Goal: Transaction & Acquisition: Download file/media

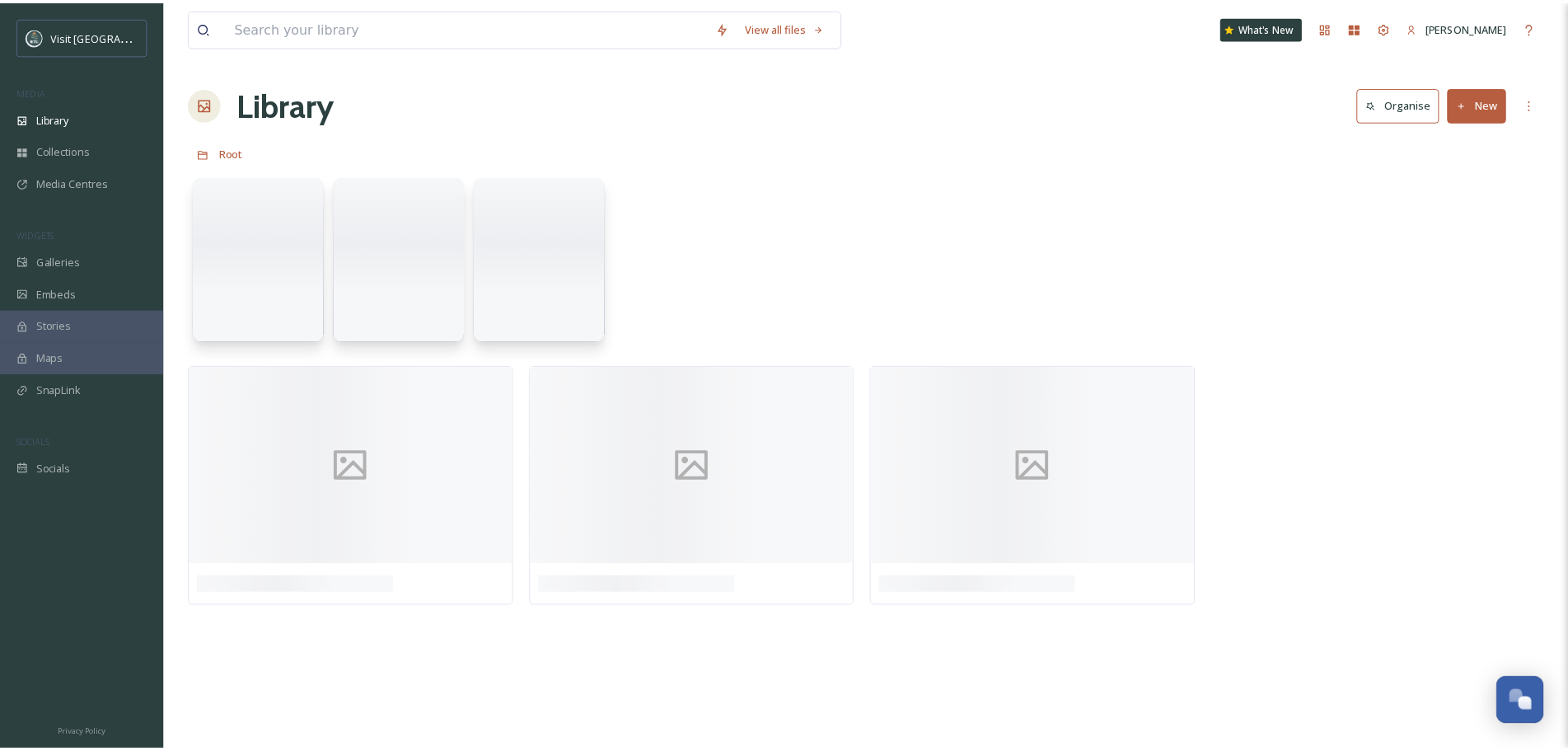
scroll to position [1274, 0]
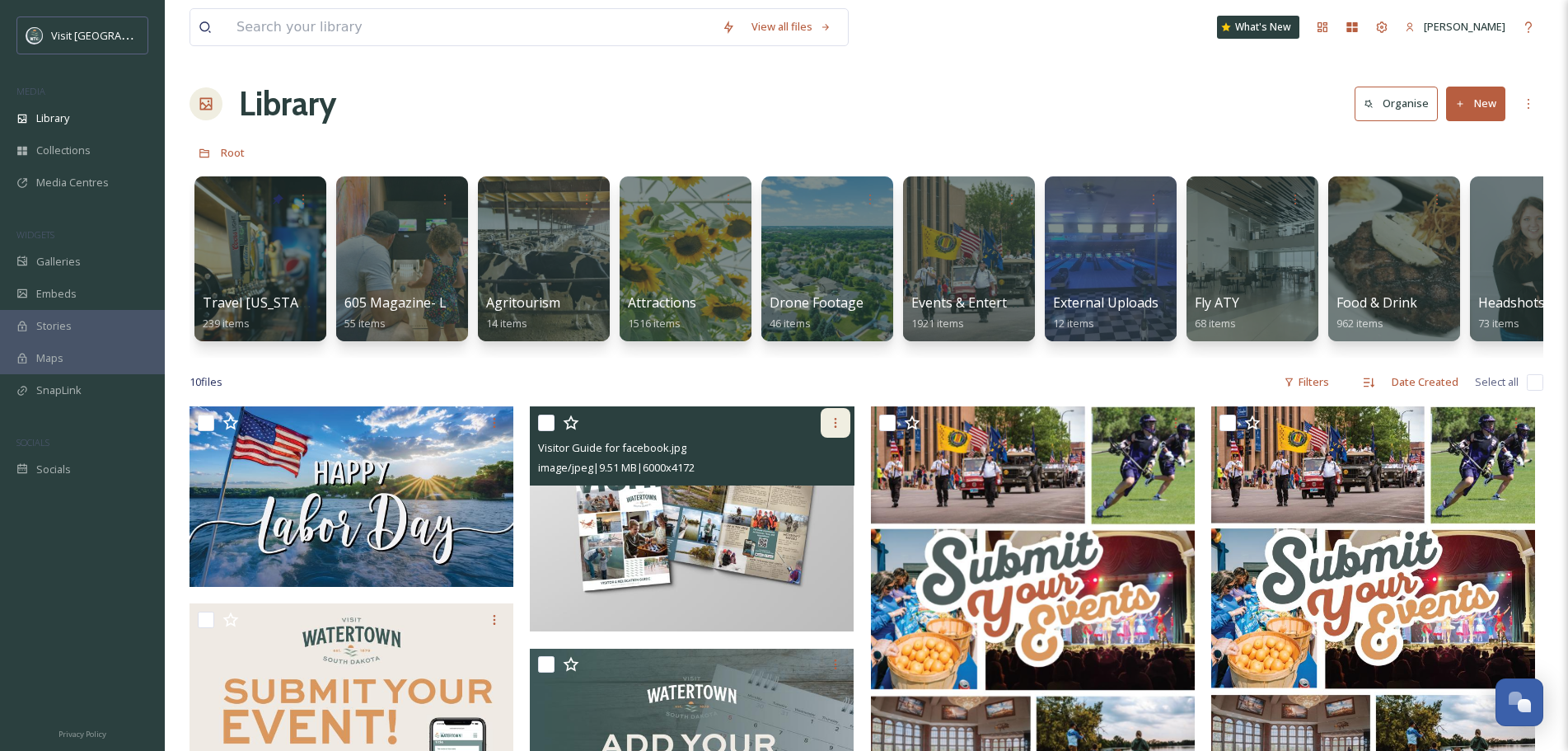
click at [829, 429] on icon at bounding box center [836, 423] width 13 height 13
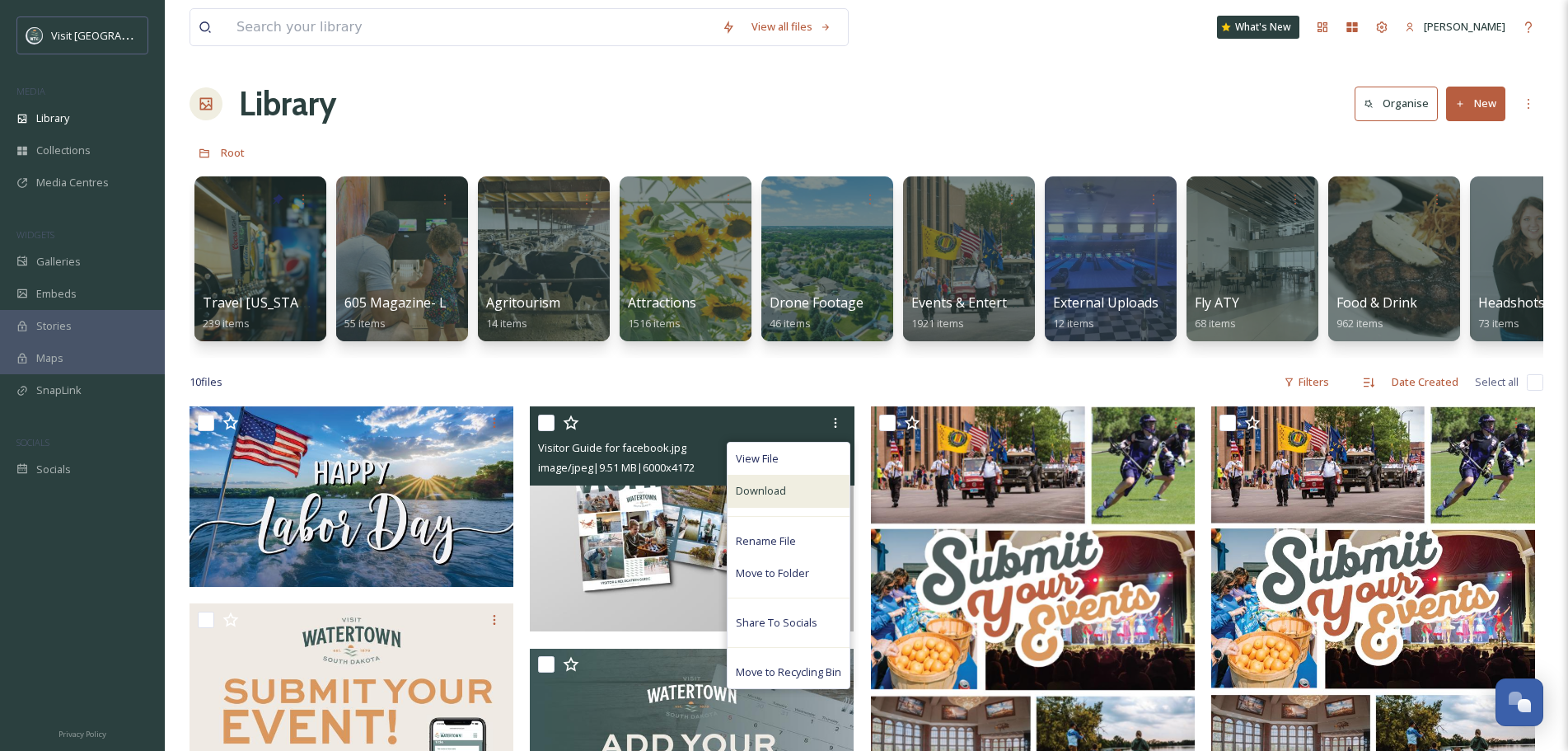
click at [785, 507] on div "Download" at bounding box center [788, 491] width 122 height 32
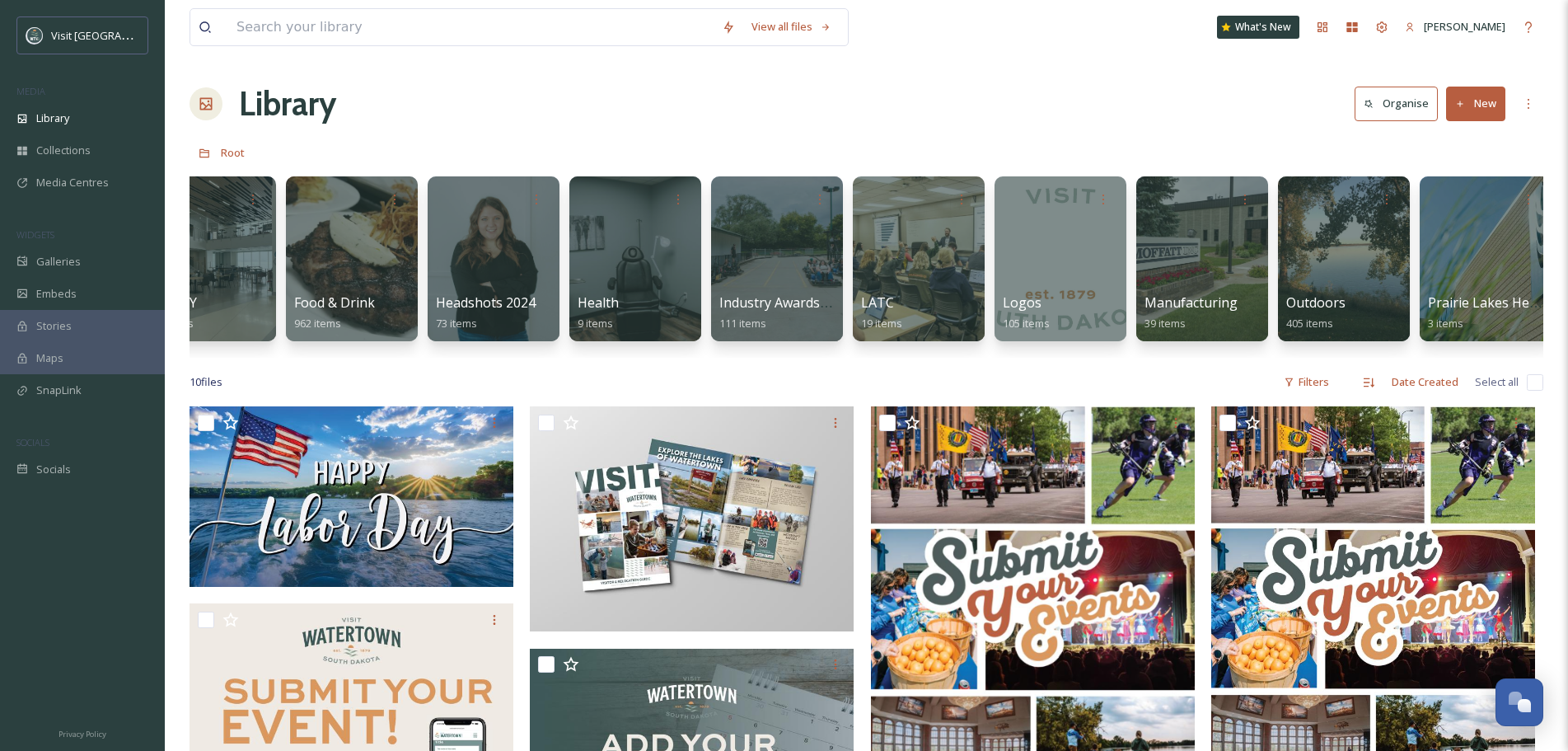
scroll to position [0, 1079]
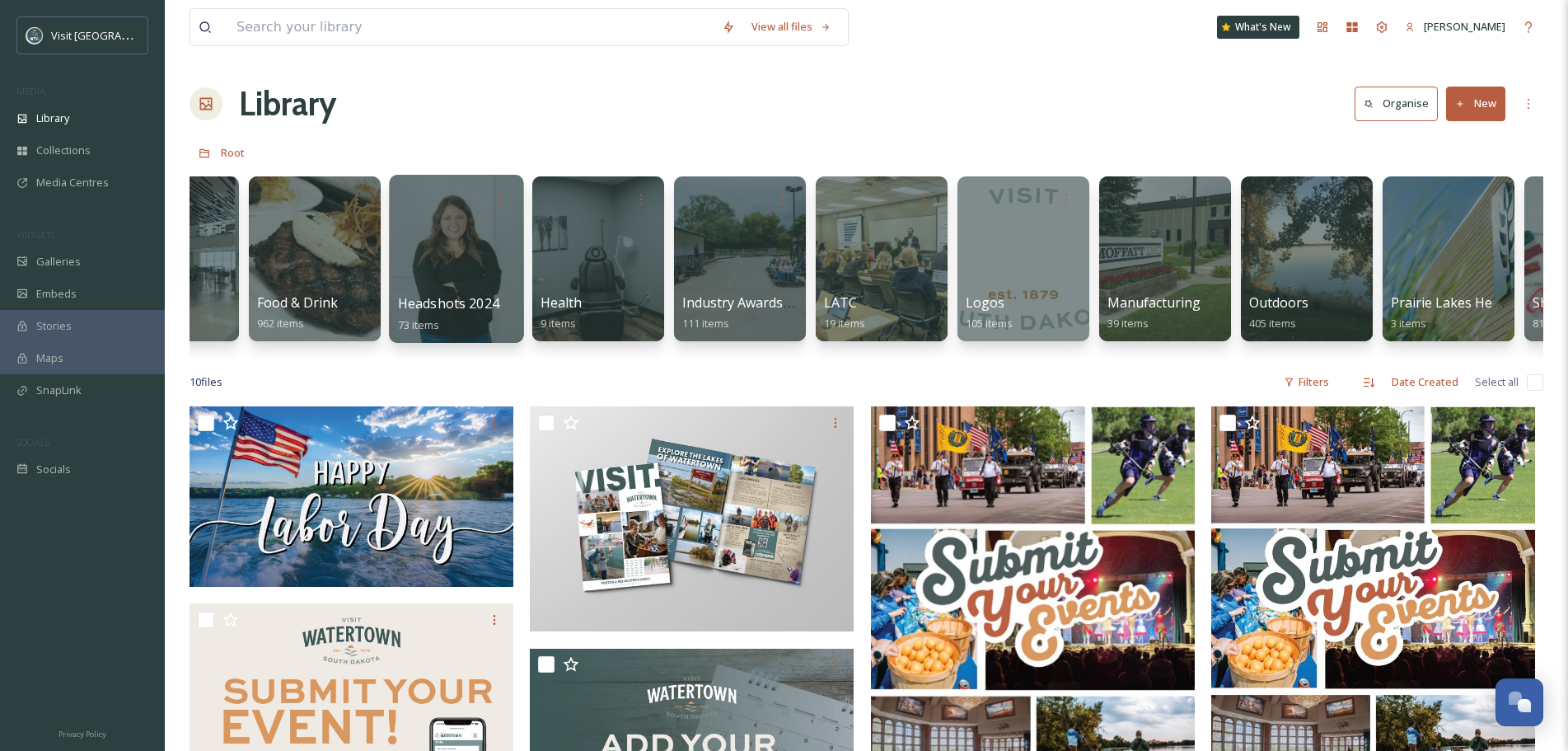
click at [498, 245] on div at bounding box center [456, 259] width 134 height 168
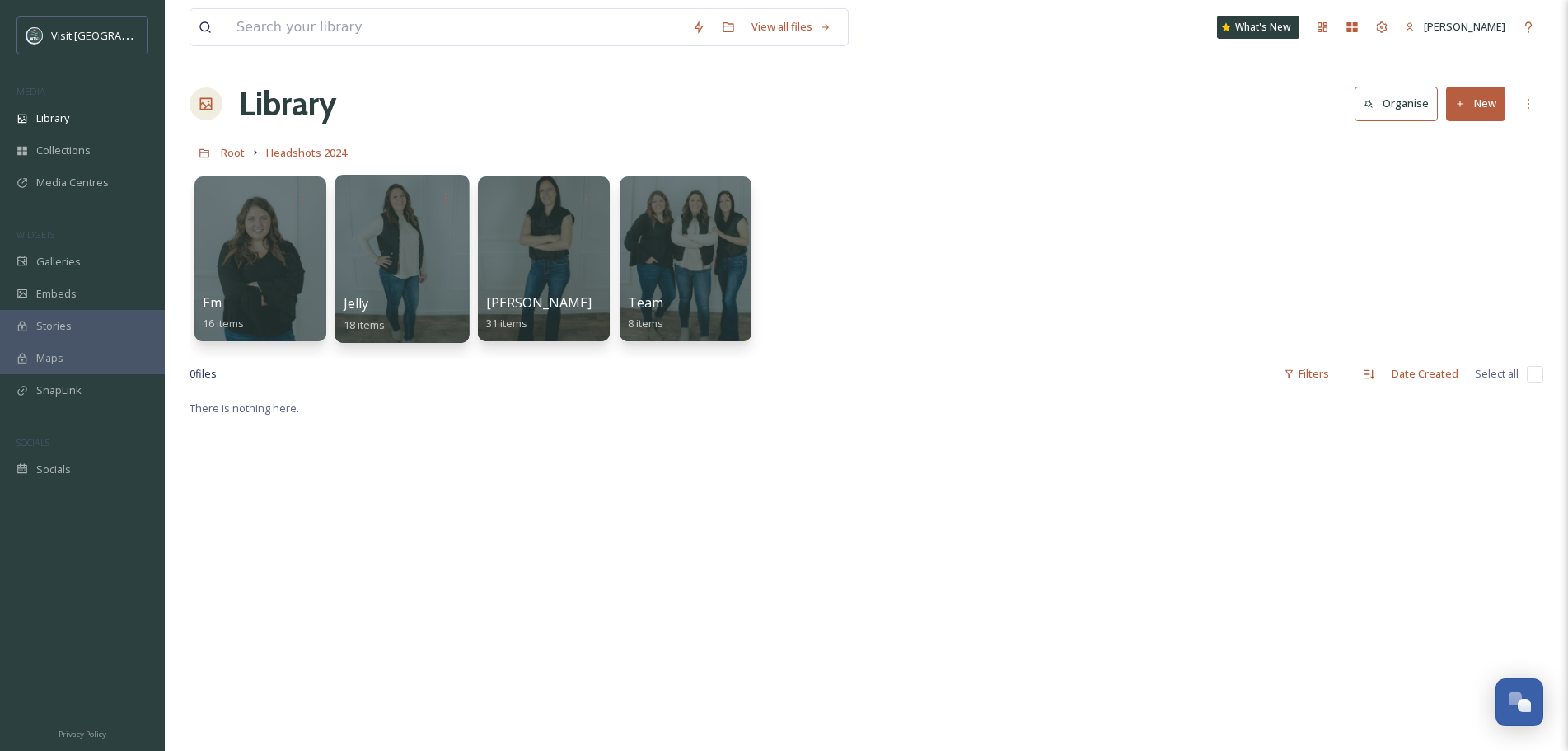
click at [408, 253] on div at bounding box center [402, 259] width 134 height 168
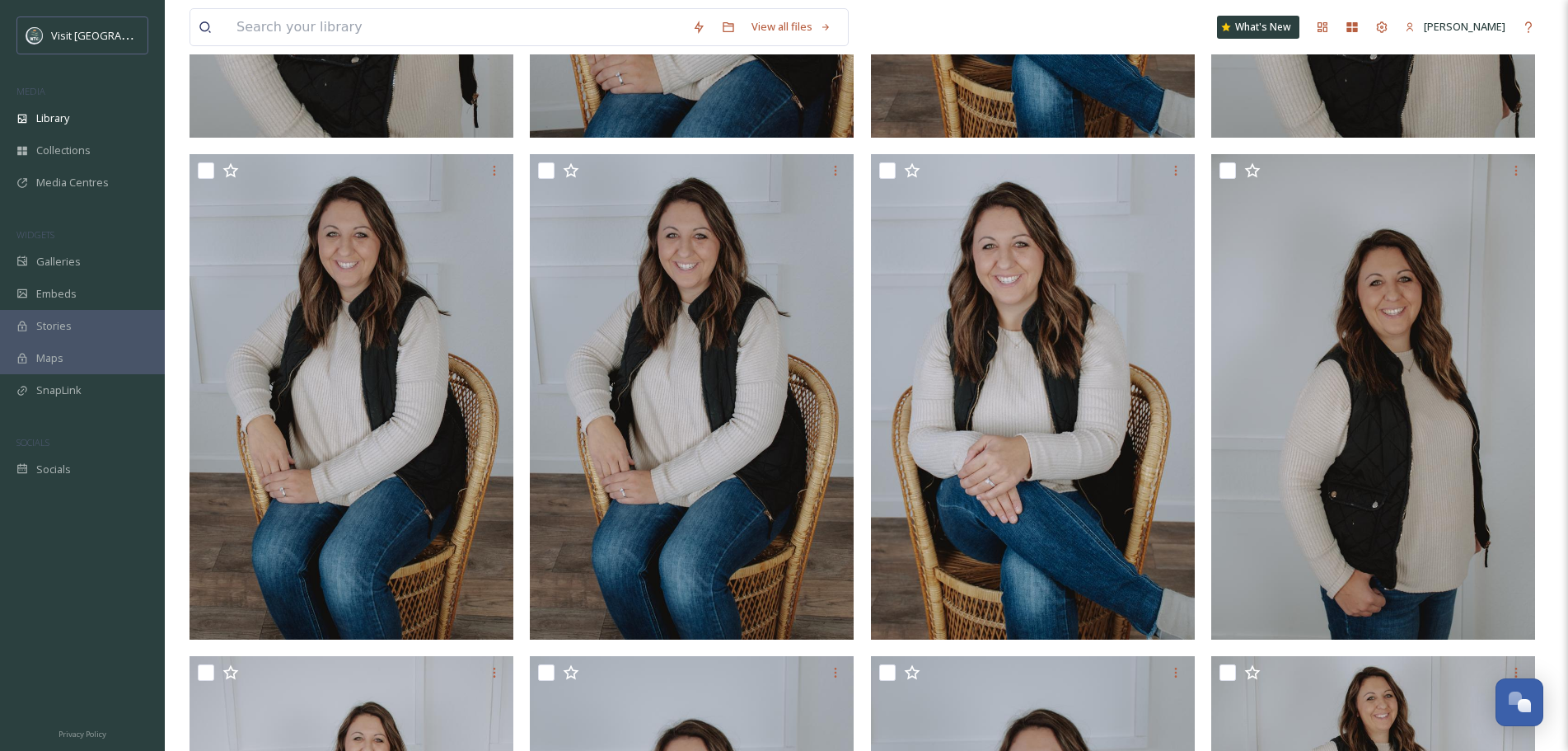
scroll to position [494, 0]
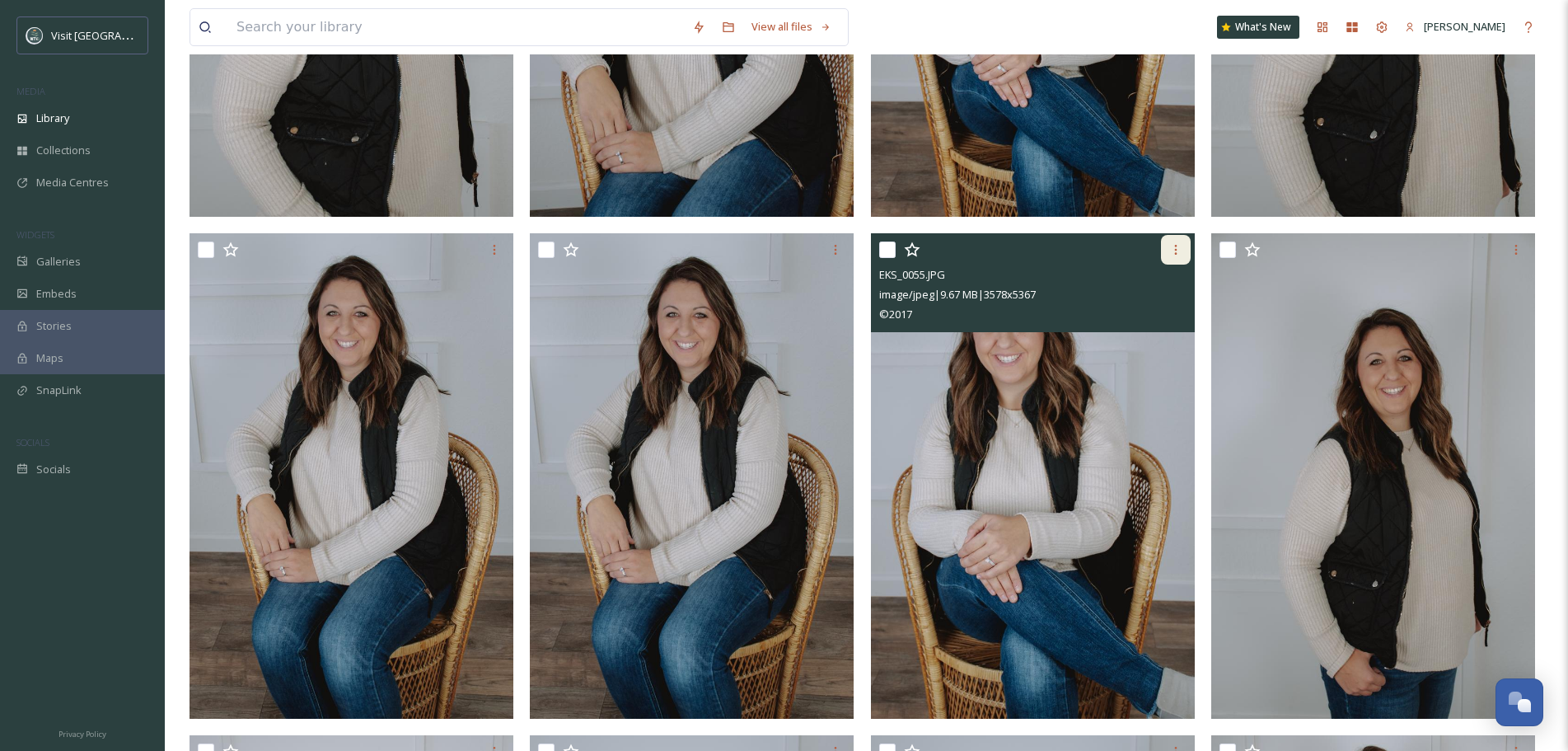
click at [1162, 245] on div at bounding box center [1176, 249] width 29 height 29
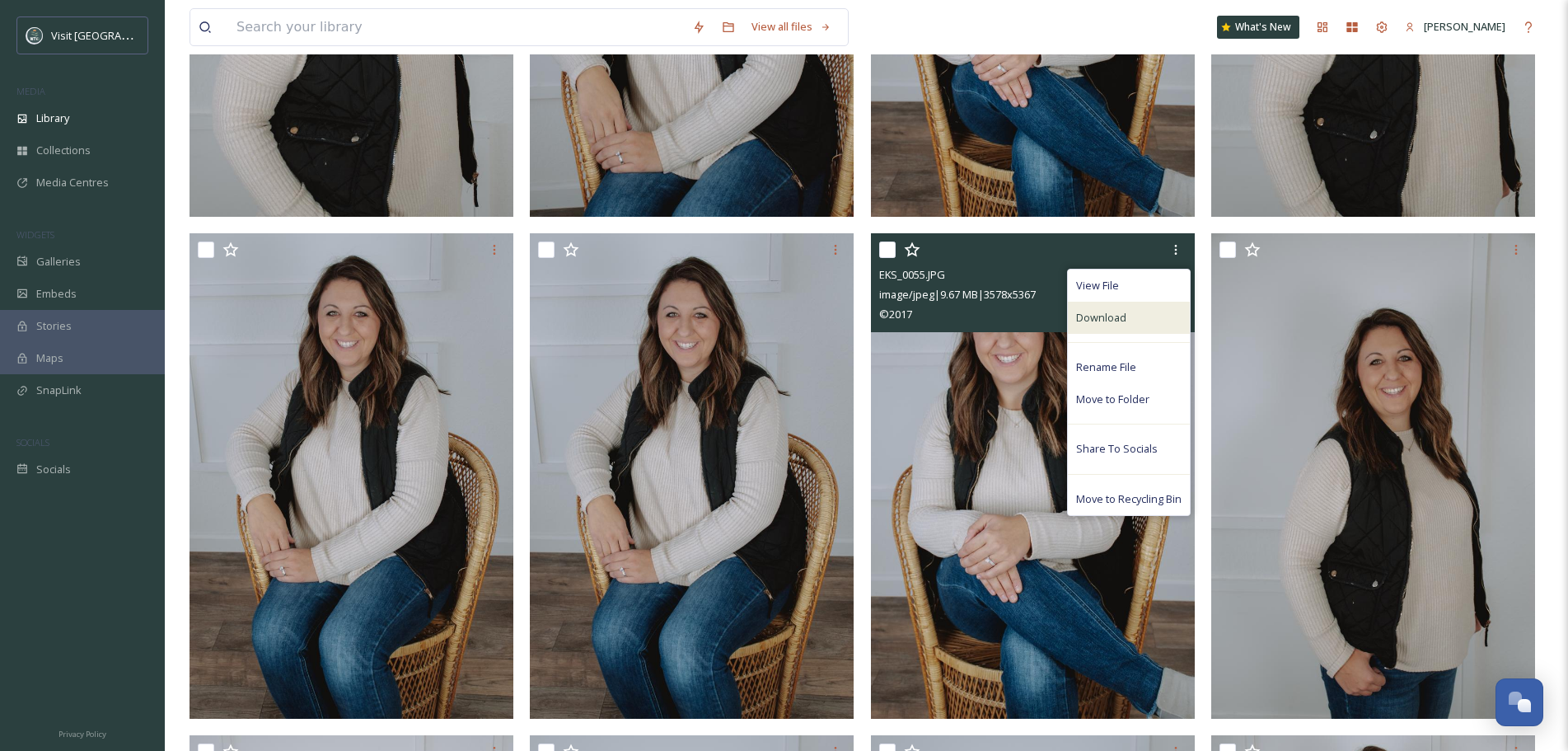
click at [1102, 323] on span "Download" at bounding box center [1101, 317] width 50 height 16
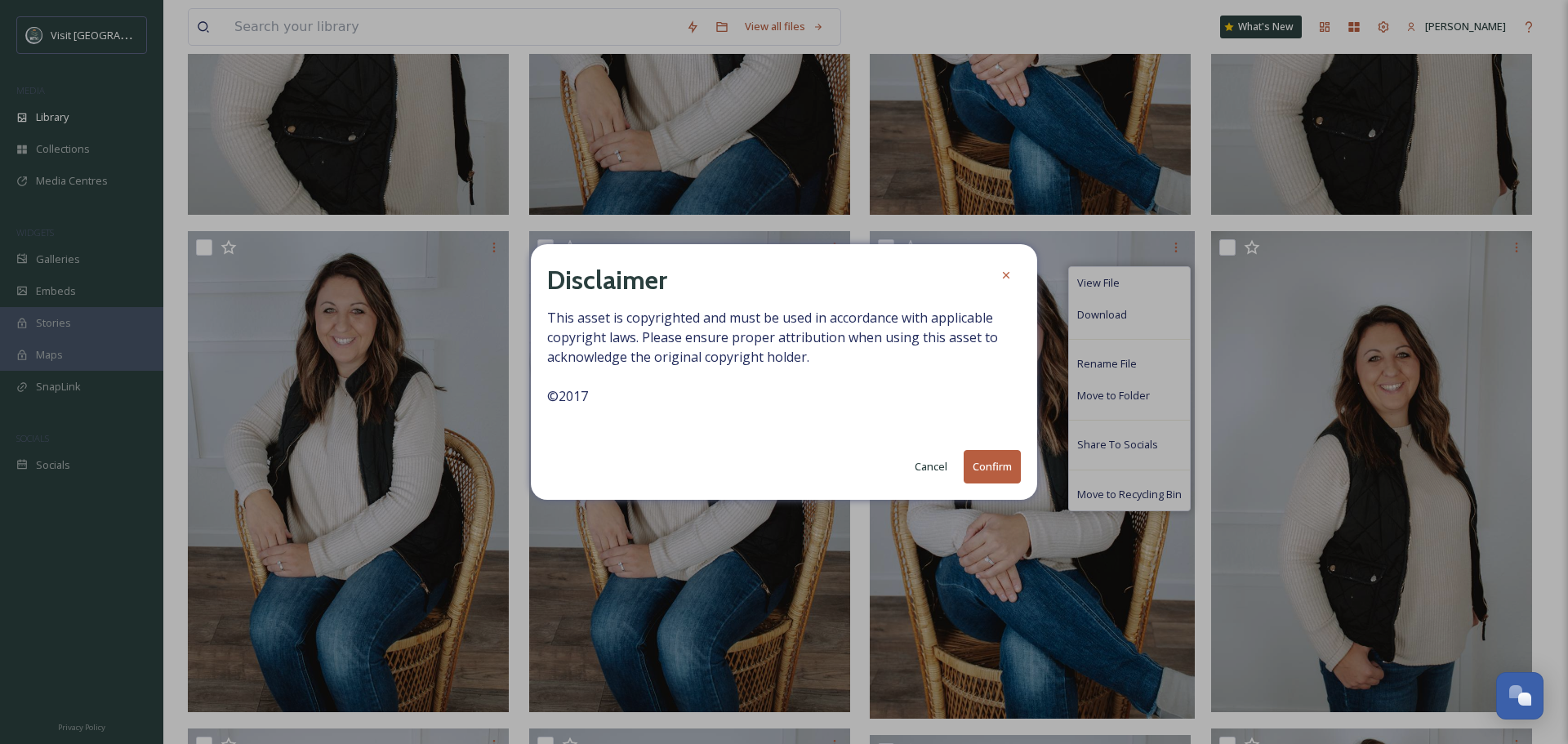
click at [1008, 465] on button "Confirm" at bounding box center [992, 466] width 57 height 34
